Goal: Transaction & Acquisition: Purchase product/service

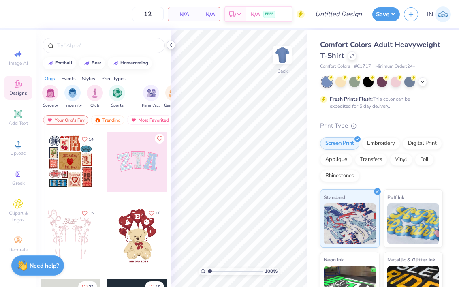
click at [170, 46] on polyline at bounding box center [171, 44] width 2 height 3
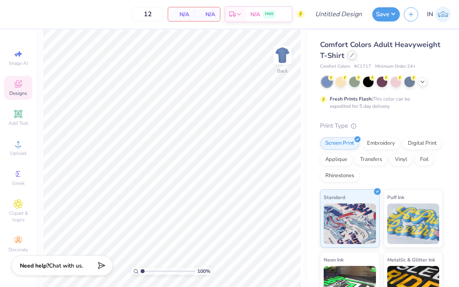
click at [351, 57] on icon at bounding box center [352, 55] width 4 height 4
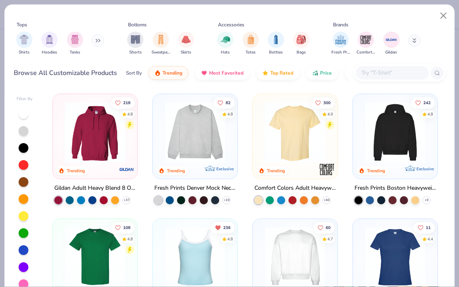
click at [378, 78] on div at bounding box center [391, 72] width 73 height 13
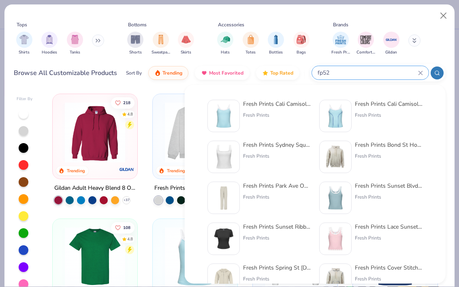
type input "fp52"
click at [272, 151] on div "Fresh Prints Sydney Square Neck Tank Top Fresh Prints" at bounding box center [277, 156] width 68 height 32
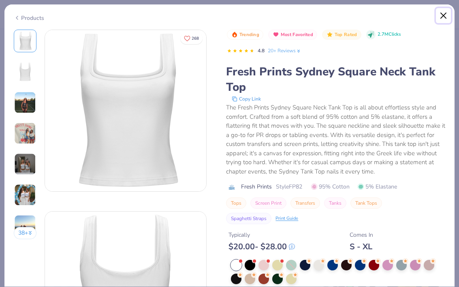
click at [443, 21] on button "Close" at bounding box center [442, 15] width 15 height 15
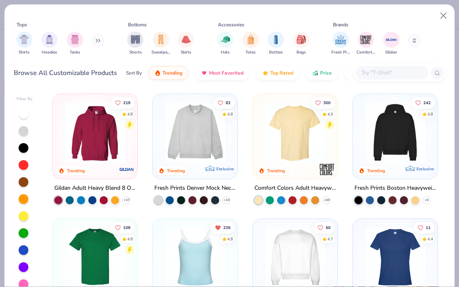
click at [384, 68] on input "text" at bounding box center [391, 72] width 62 height 9
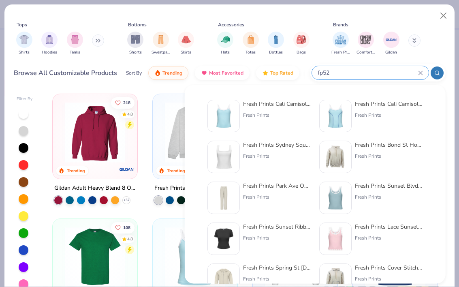
type input "fp52"
click at [263, 114] on div "Fresh Prints" at bounding box center [277, 114] width 68 height 7
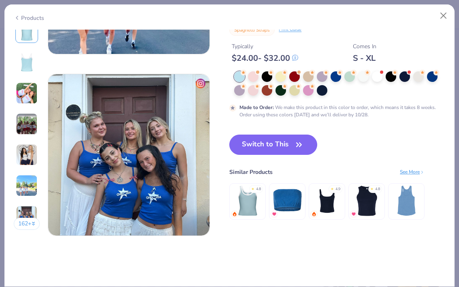
scroll to position [1007, 0]
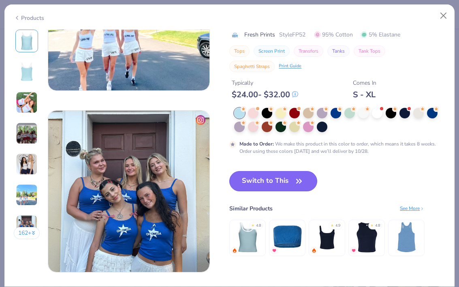
click at [283, 179] on button "Switch to This" at bounding box center [273, 181] width 88 height 20
type input "50"
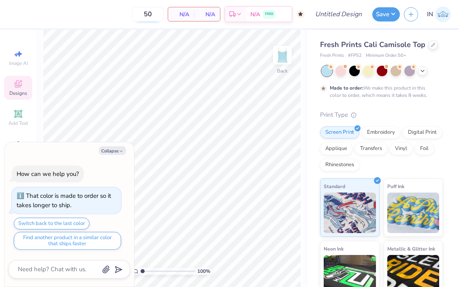
click at [148, 19] on input "50" at bounding box center [148, 14] width 32 height 15
click at [120, 149] on icon "button" at bounding box center [121, 151] width 5 height 5
type textarea "x"
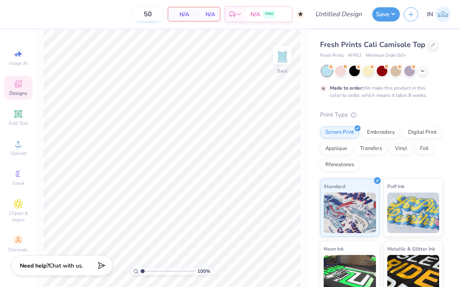
click at [154, 17] on input "50" at bounding box center [148, 14] width 32 height 15
click at [19, 124] on span "Add Text" at bounding box center [17, 123] width 19 height 6
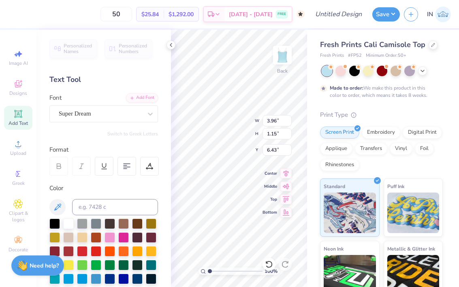
type textarea "T"
type textarea "Delta Gamma"
click at [419, 72] on icon at bounding box center [422, 70] width 6 height 6
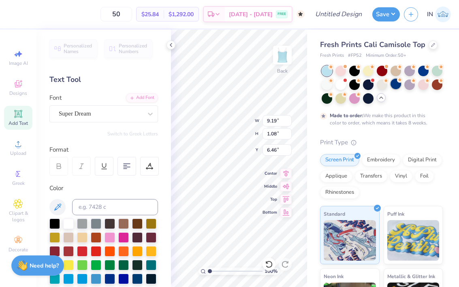
click at [397, 85] on div at bounding box center [395, 84] width 11 height 11
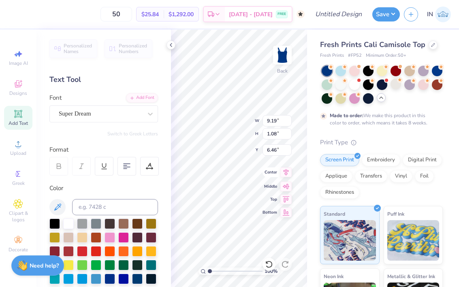
type input "2.27"
click at [132, 15] on input "50" at bounding box center [116, 14] width 32 height 15
type input "5"
type input "6"
type input "5"
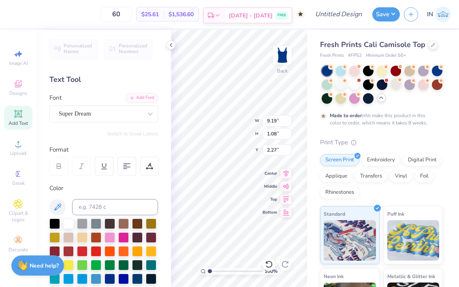
type input "60"
click at [221, 12] on icon at bounding box center [217, 15] width 6 height 6
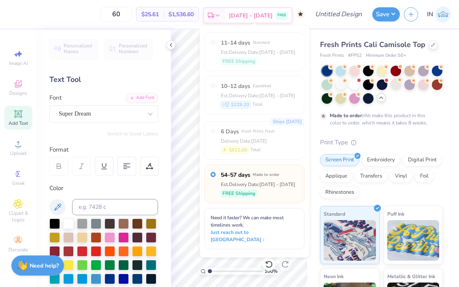
click at [214, 18] on icon at bounding box center [211, 15] width 6 height 6
